Goal: Task Accomplishment & Management: Use online tool/utility

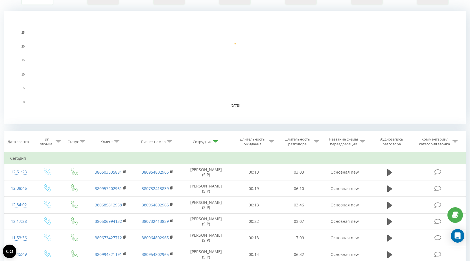
scroll to position [85, 0]
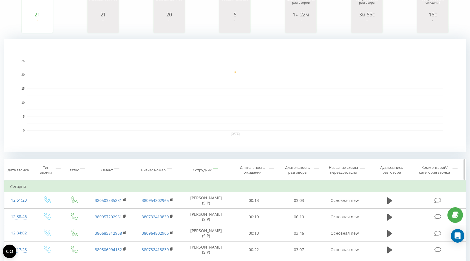
click at [216, 170] on icon at bounding box center [215, 169] width 5 height 3
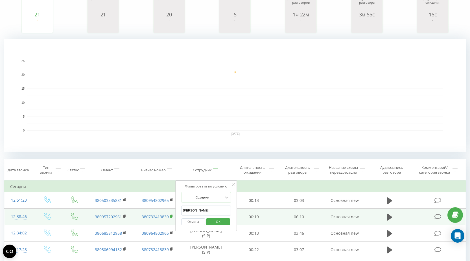
drag, startPoint x: 202, startPoint y: 210, endPoint x: 171, endPoint y: 214, distance: 31.7
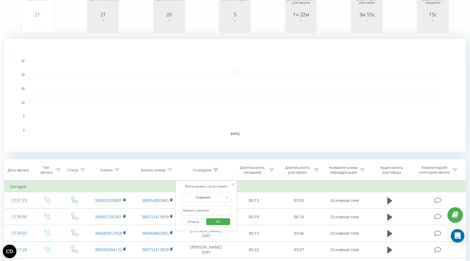
drag, startPoint x: 190, startPoint y: 206, endPoint x: 190, endPoint y: 208, distance: 2.8
click at [190, 206] on input "text" at bounding box center [206, 210] width 50 height 10
click at [190, 208] on input "text" at bounding box center [206, 210] width 50 height 10
type input "Бородіна"
click at [221, 223] on span "OK" at bounding box center [218, 221] width 16 height 9
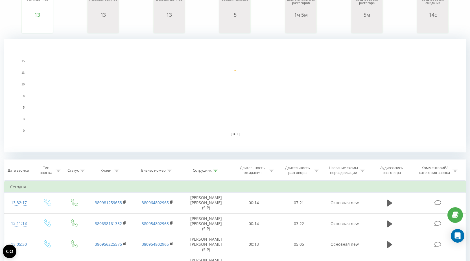
scroll to position [85, 0]
click at [216, 169] on icon at bounding box center [215, 169] width 5 height 3
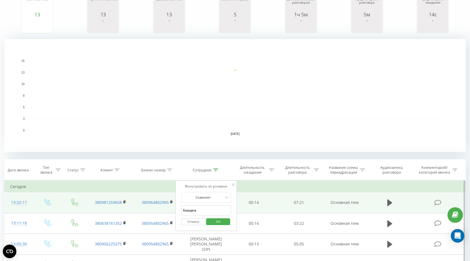
drag, startPoint x: 199, startPoint y: 211, endPoint x: 168, endPoint y: 211, distance: 31.6
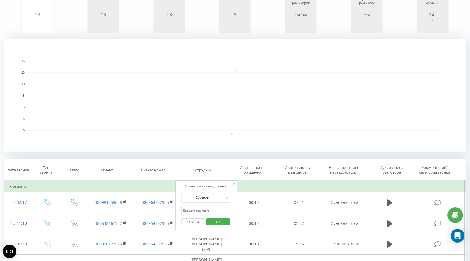
click at [199, 209] on input "text" at bounding box center [206, 210] width 50 height 10
type input "[PERSON_NAME]"
click at [216, 222] on span "OK" at bounding box center [218, 221] width 16 height 9
